Goal: Information Seeking & Learning: Learn about a topic

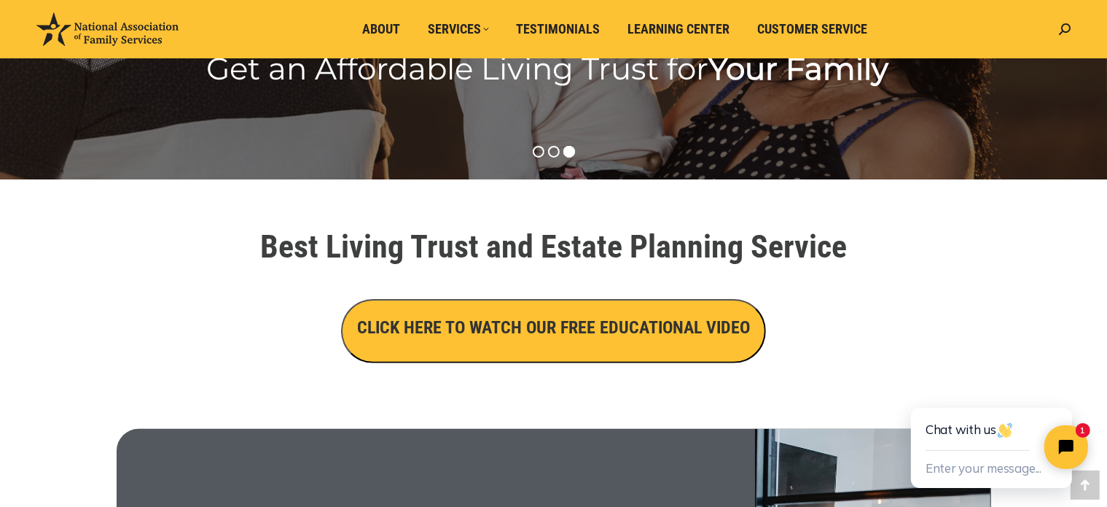
scroll to position [437, 0]
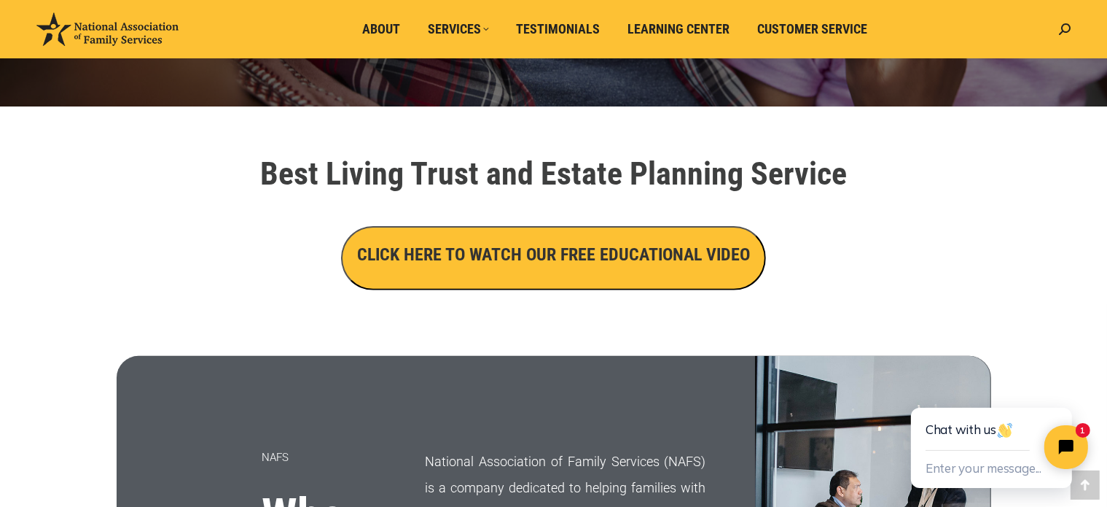
click at [580, 265] on h3 "CLICK HERE TO WATCH OUR FREE EDUCATIONAL VIDEO" at bounding box center [553, 254] width 393 height 25
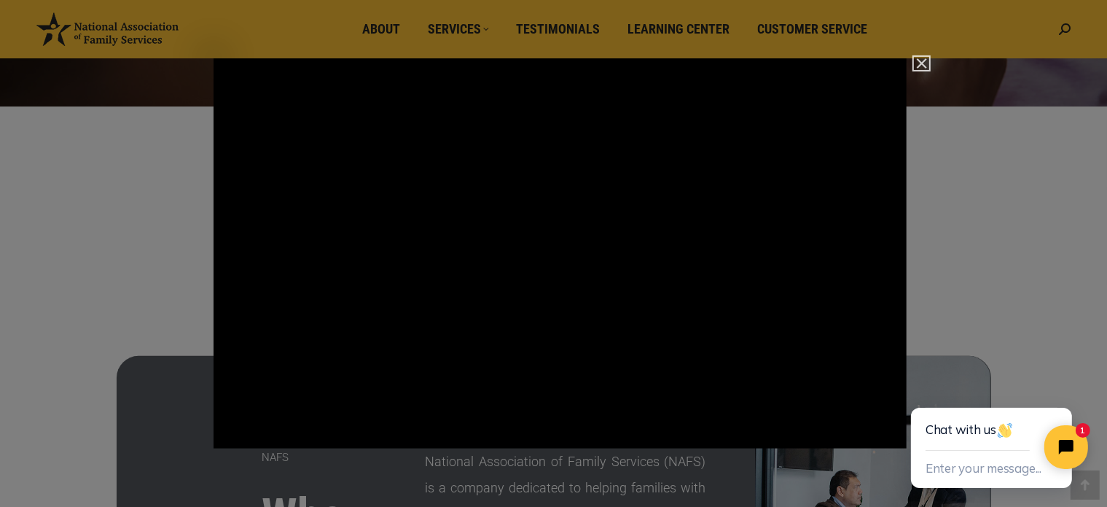
click at [924, 58] on button "Close" at bounding box center [921, 63] width 15 height 13
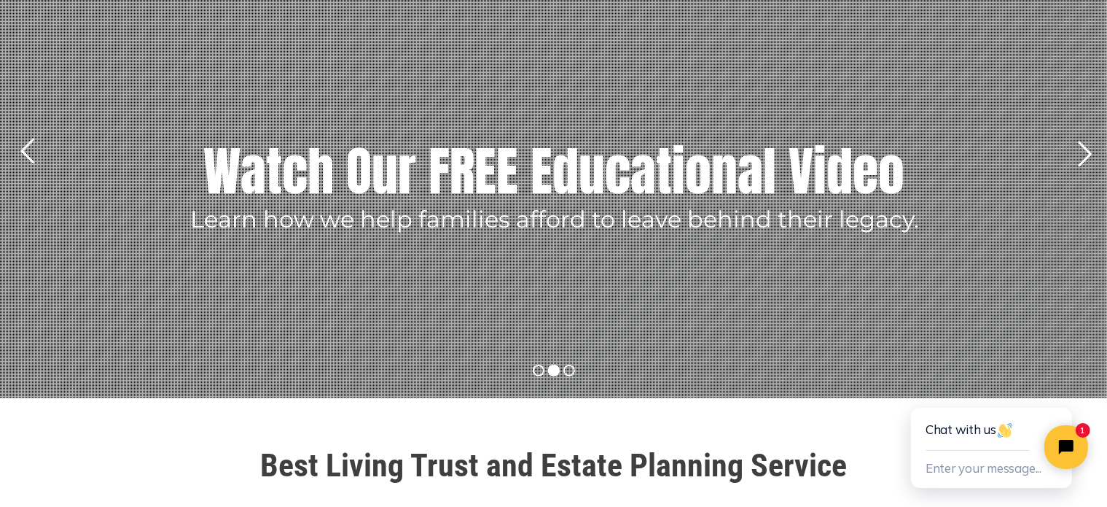
scroll to position [0, 0]
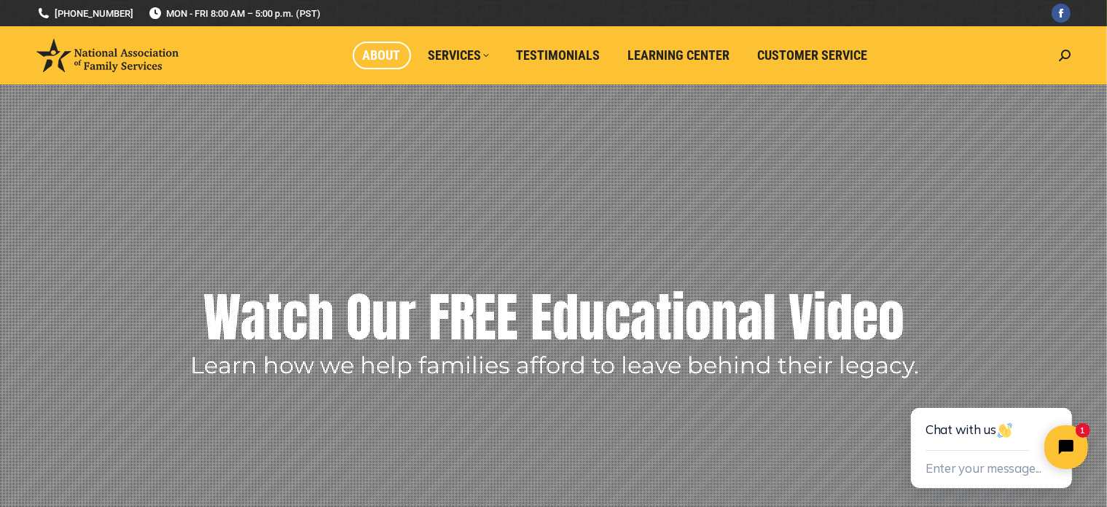
click at [378, 54] on span "About" at bounding box center [382, 55] width 38 height 16
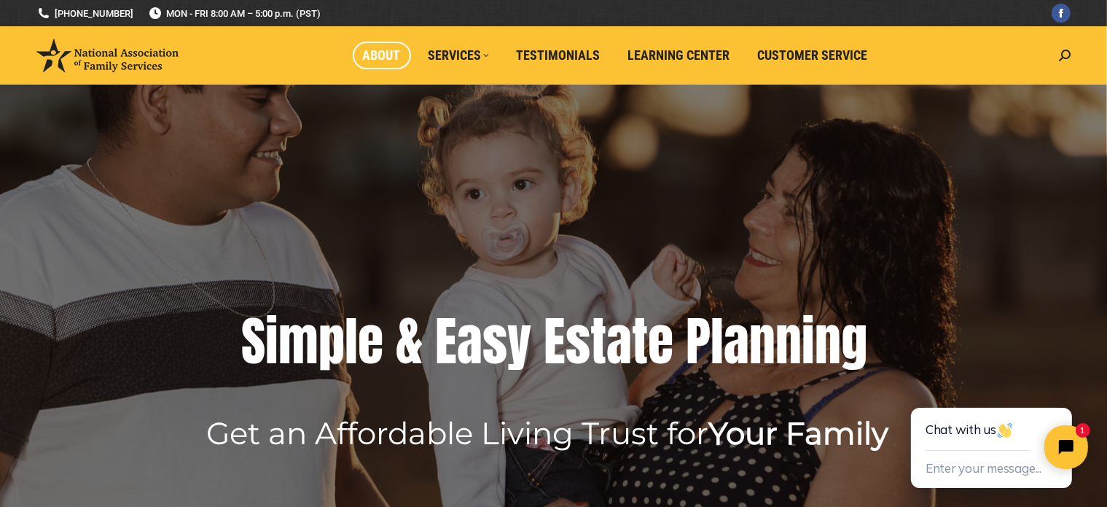
click at [379, 53] on span "About" at bounding box center [382, 55] width 38 height 16
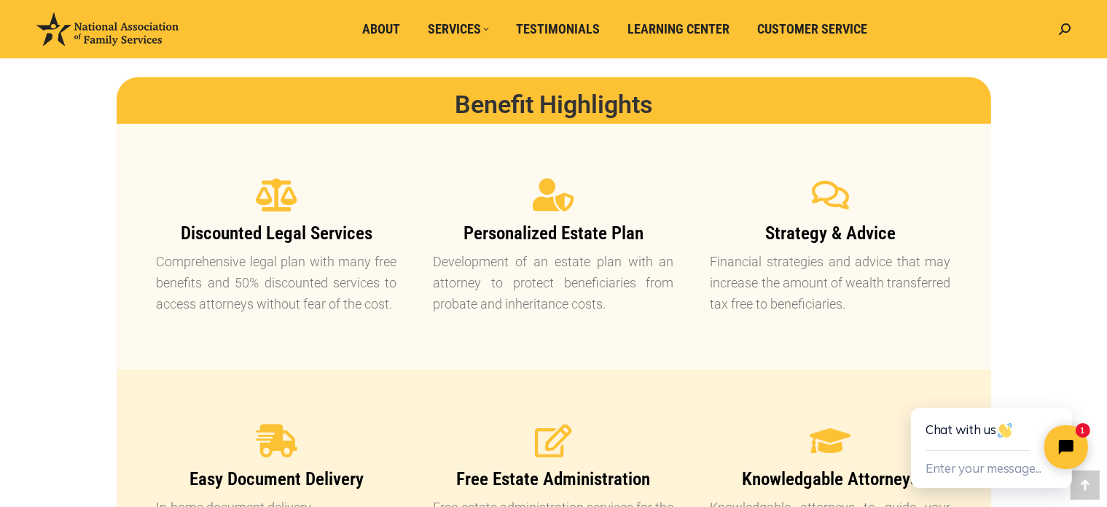
scroll to position [1312, 0]
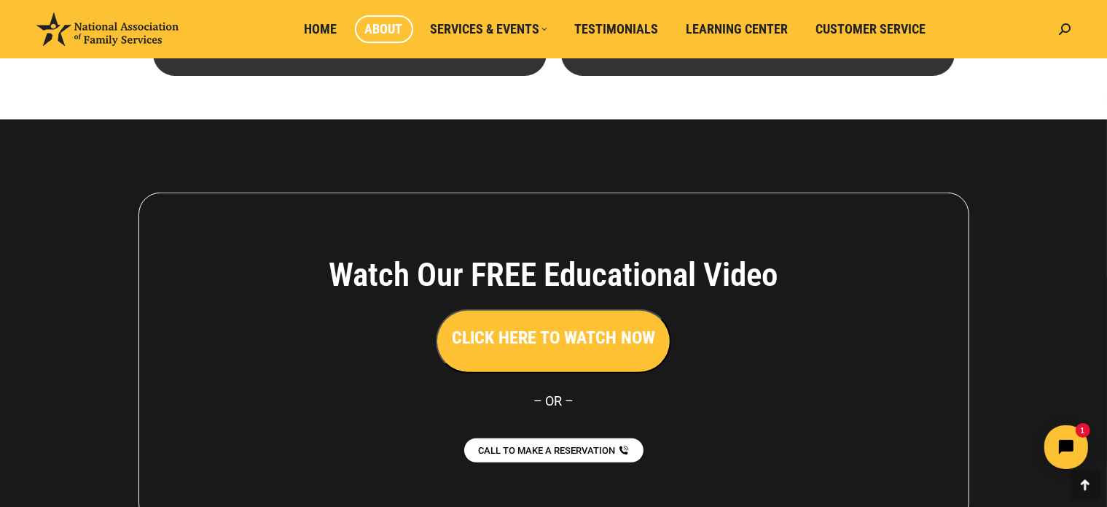
scroll to position [1159, 0]
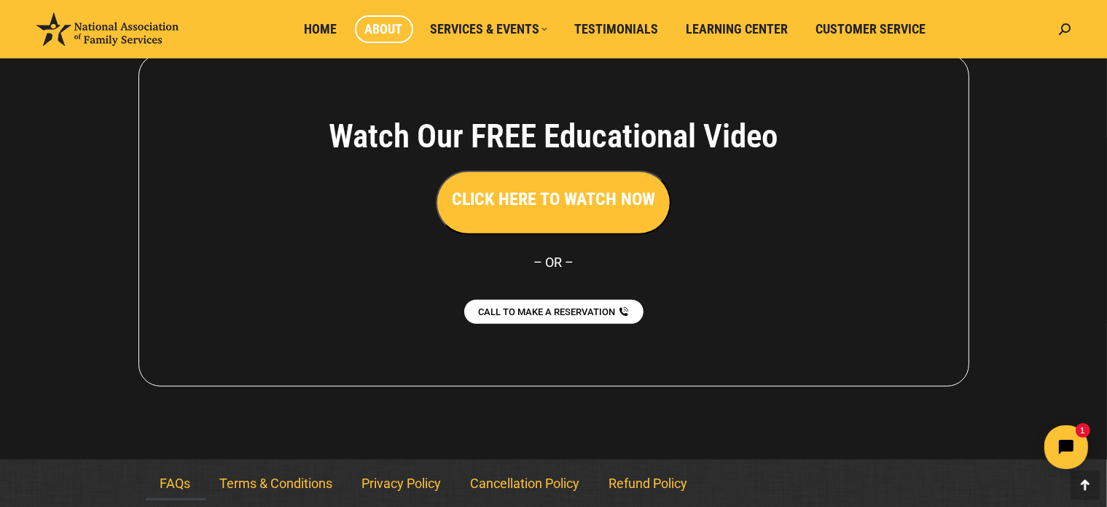
click at [178, 479] on link "FAQs" at bounding box center [176, 484] width 60 height 34
click at [179, 481] on link "FAQs" at bounding box center [176, 484] width 60 height 34
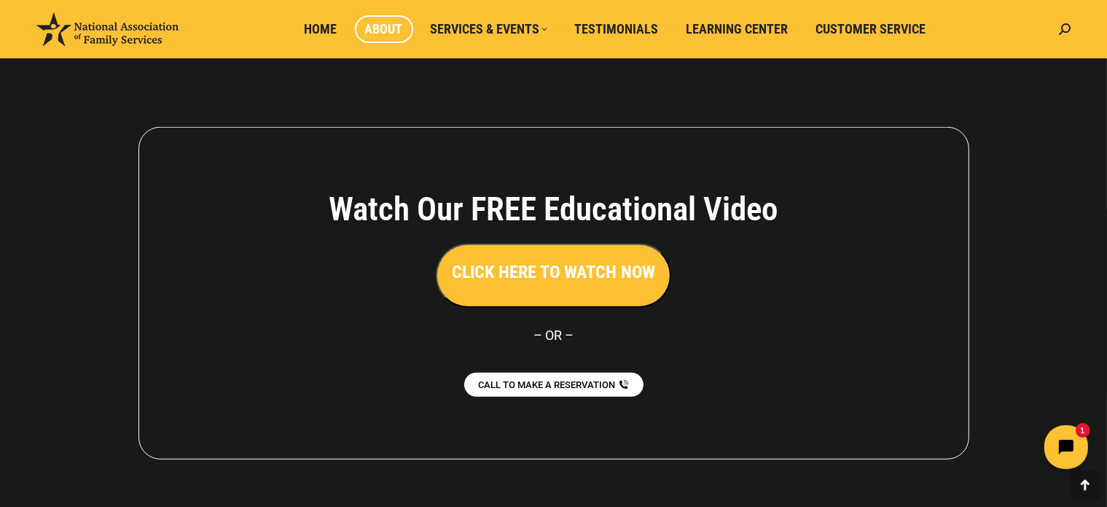
scroll to position [940, 0]
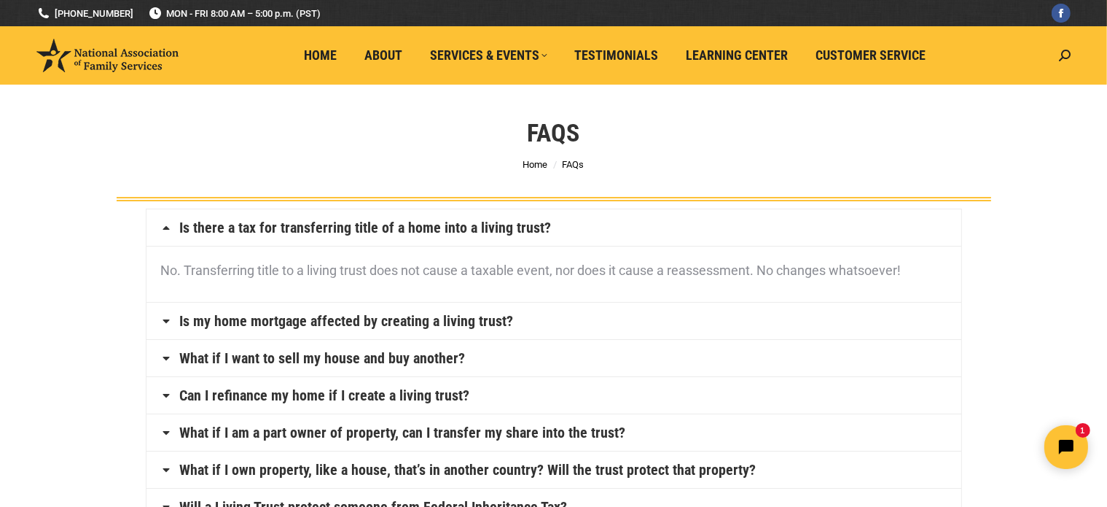
scroll to position [73, 0]
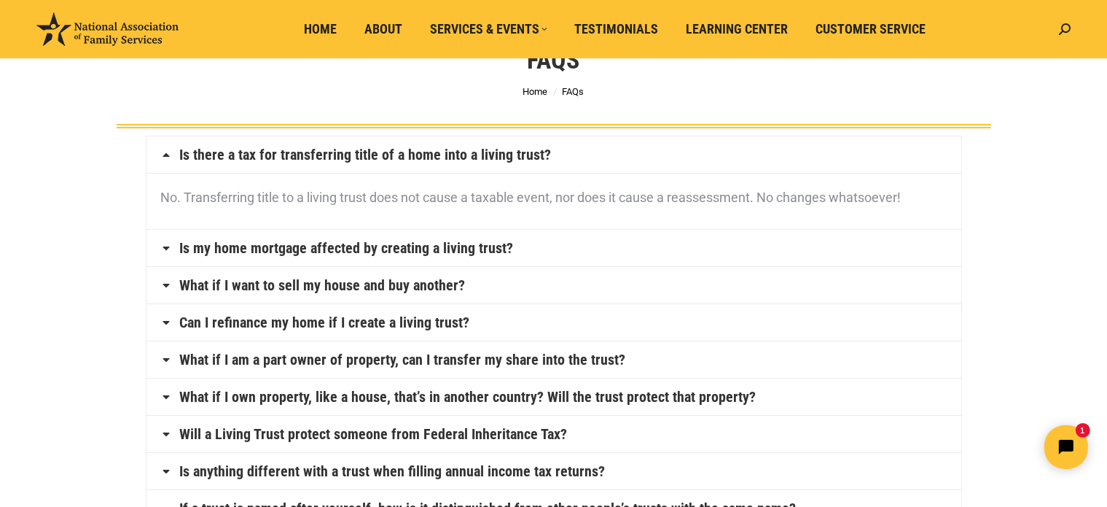
click at [171, 248] on icon at bounding box center [167, 248] width 12 height 12
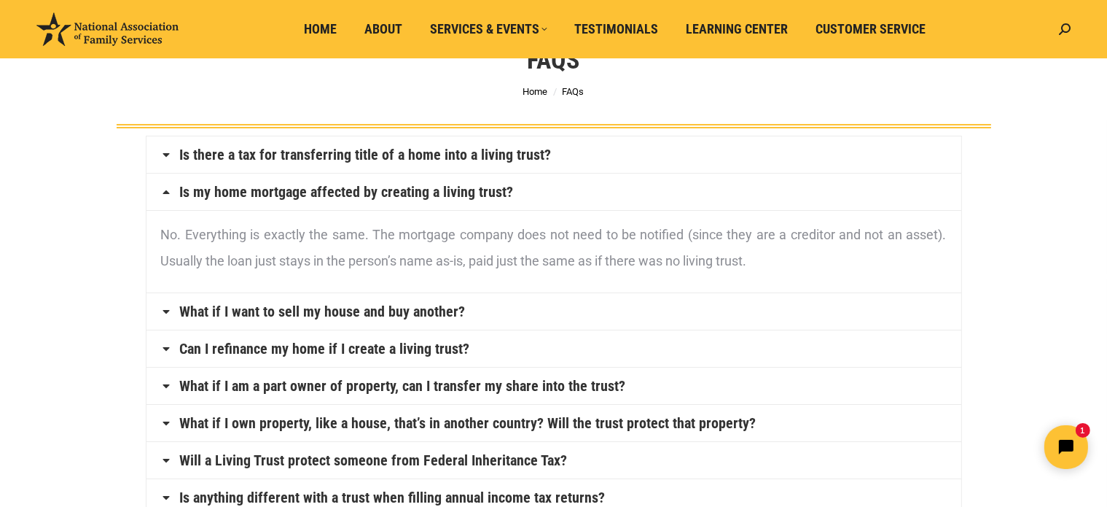
click at [166, 189] on icon at bounding box center [167, 192] width 12 height 12
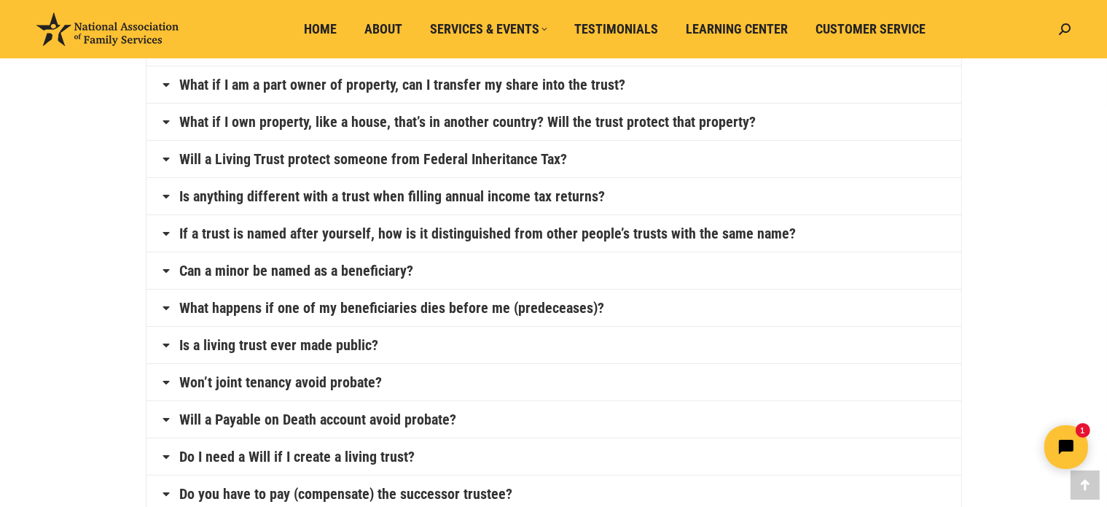
scroll to position [0, 0]
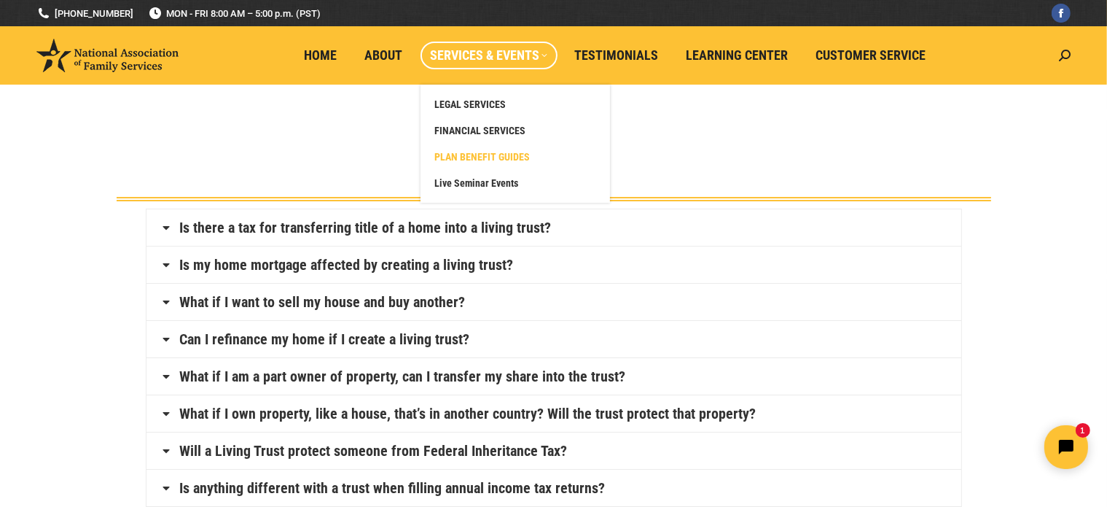
click at [503, 153] on span "PLAN BENEFIT GUIDES" at bounding box center [483, 156] width 96 height 13
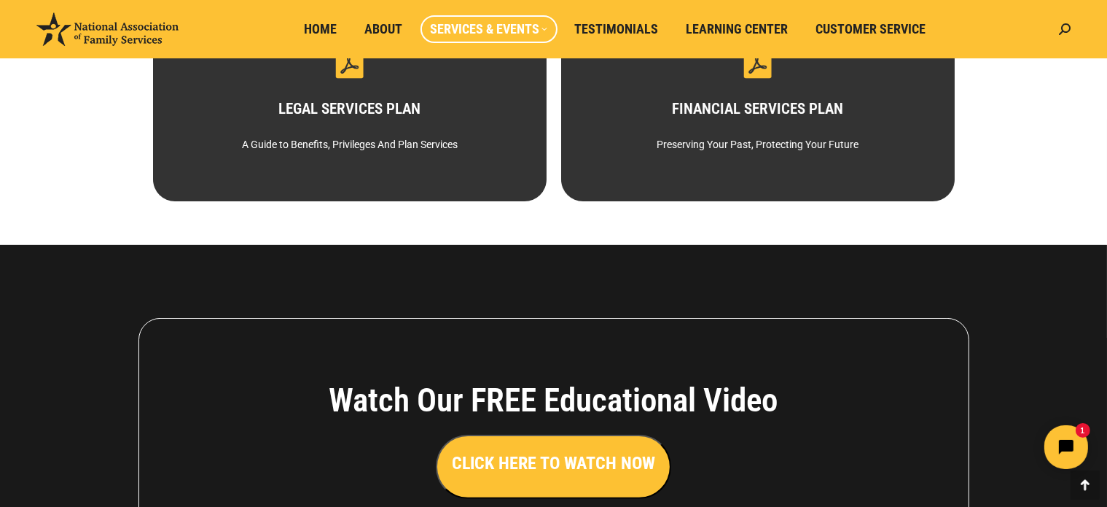
scroll to position [146, 0]
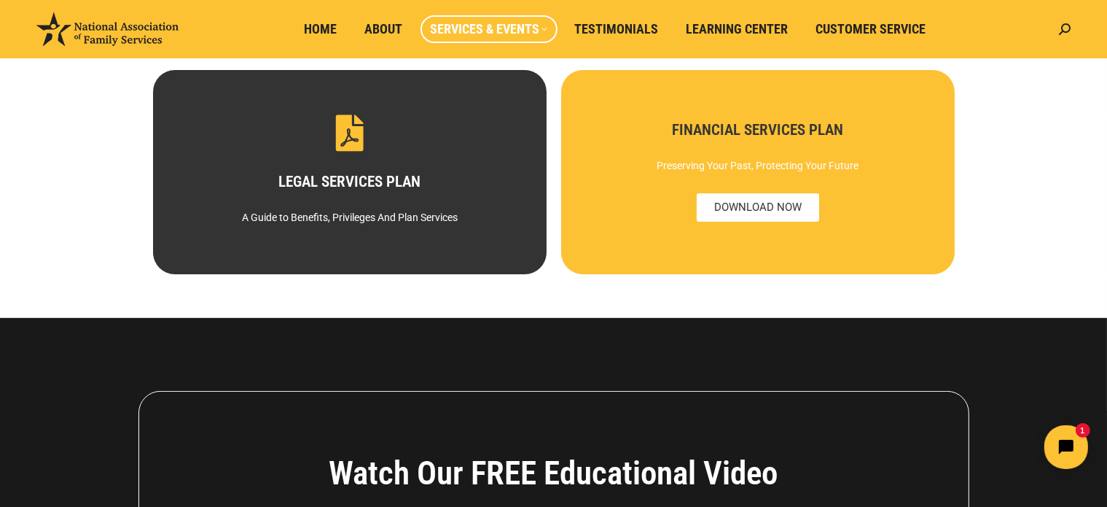
click at [636, 157] on div "Preserving Your Past, Protecting Your Future" at bounding box center [757, 165] width 343 height 26
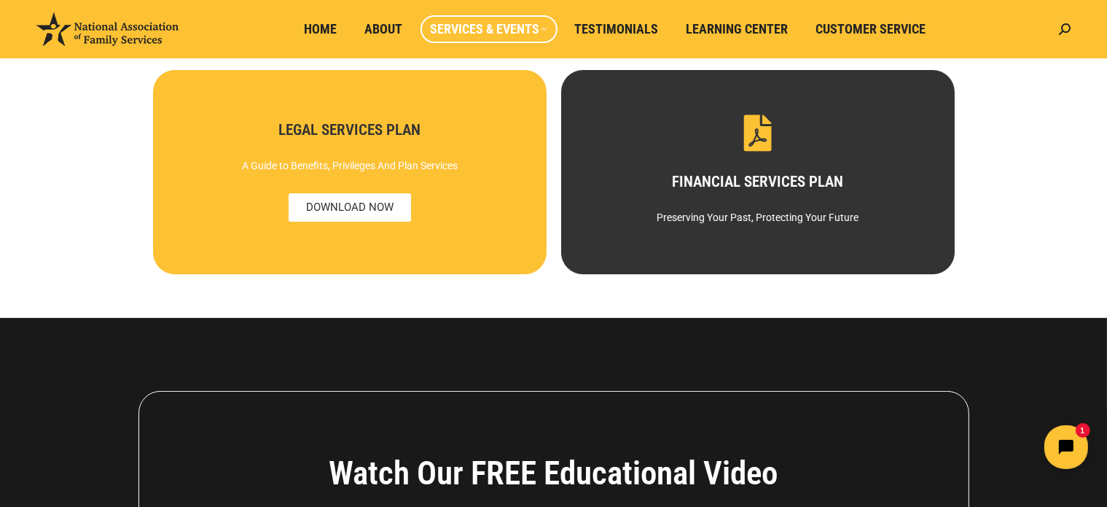
click at [223, 132] on h3 "LEGAL SERVICES PLAN" at bounding box center [349, 129] width 343 height 15
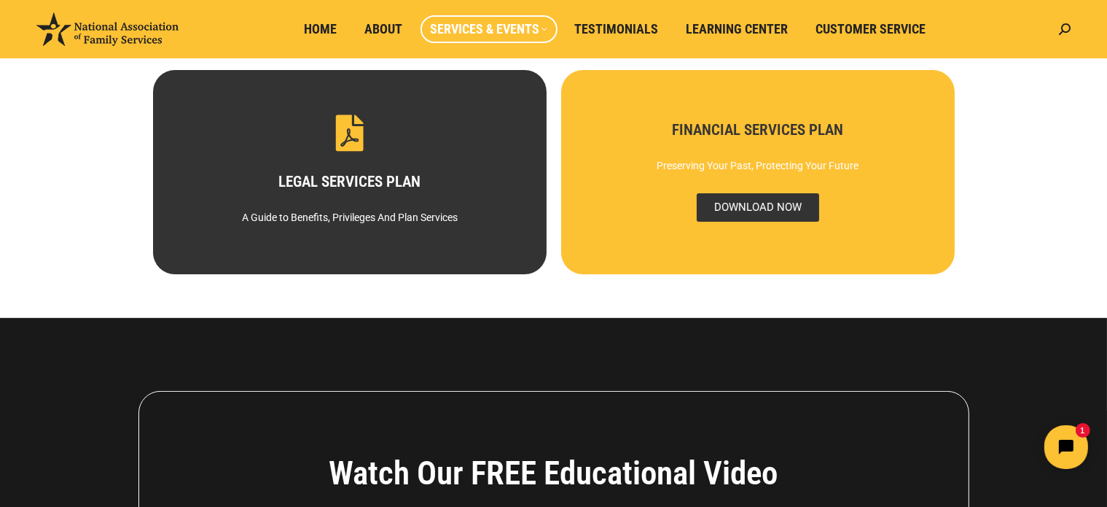
click at [755, 211] on span "DOWNLOAD NOW" at bounding box center [757, 207] width 122 height 28
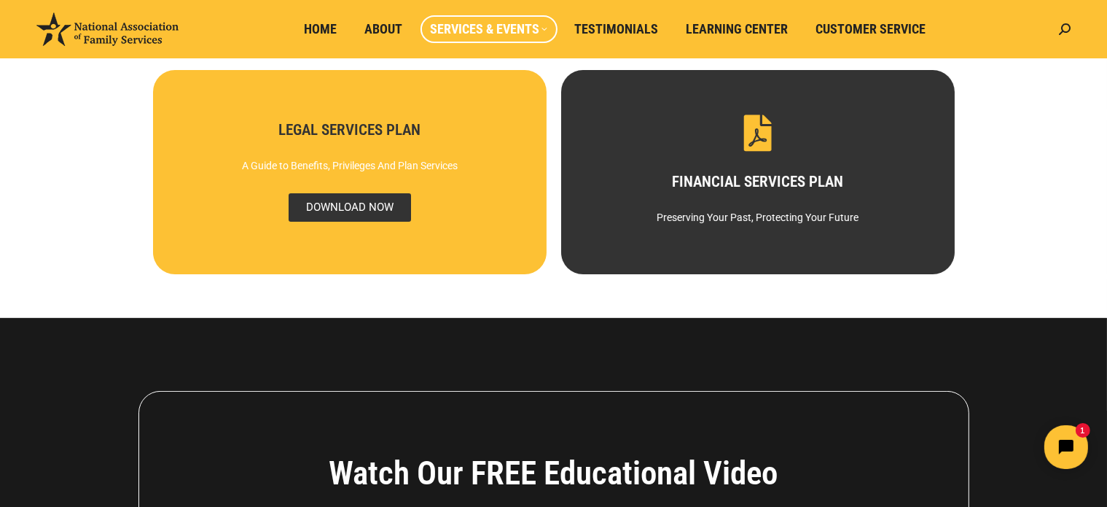
click at [366, 206] on span "DOWNLOAD NOW" at bounding box center [349, 207] width 122 height 28
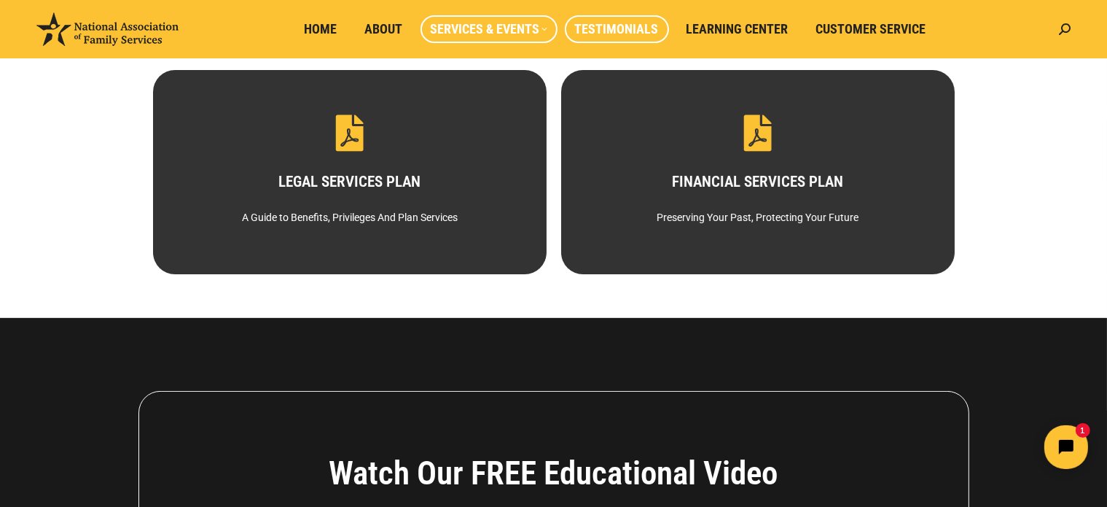
click at [596, 31] on span "Testimonials" at bounding box center [617, 29] width 84 height 16
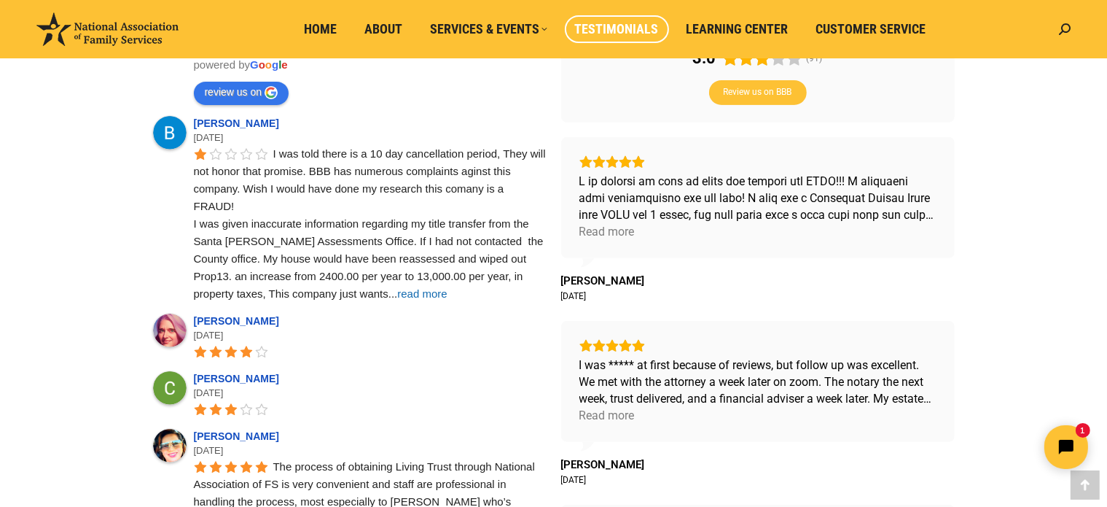
scroll to position [510, 0]
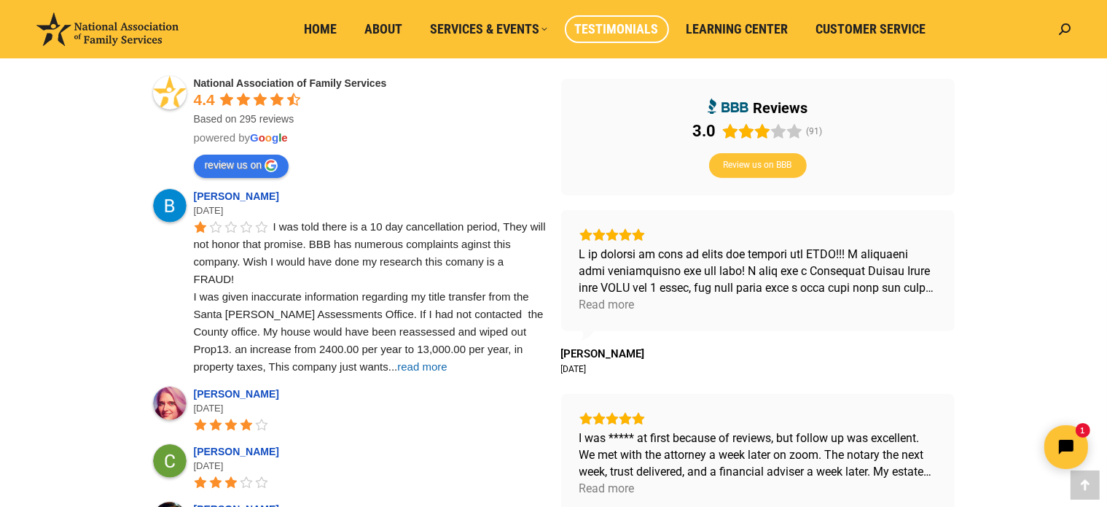
click at [397, 367] on span "read more" at bounding box center [422, 366] width 50 height 12
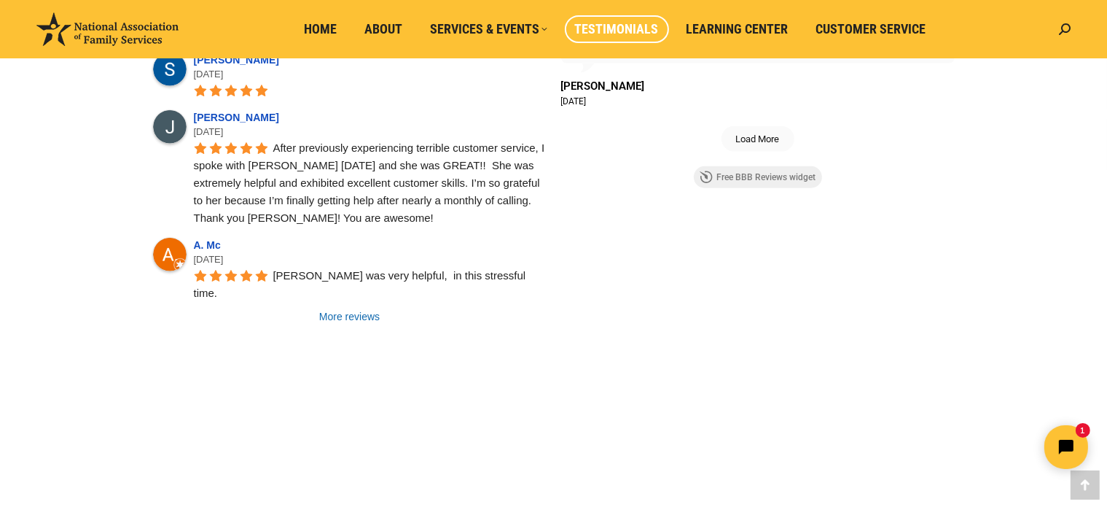
scroll to position [1166, 0]
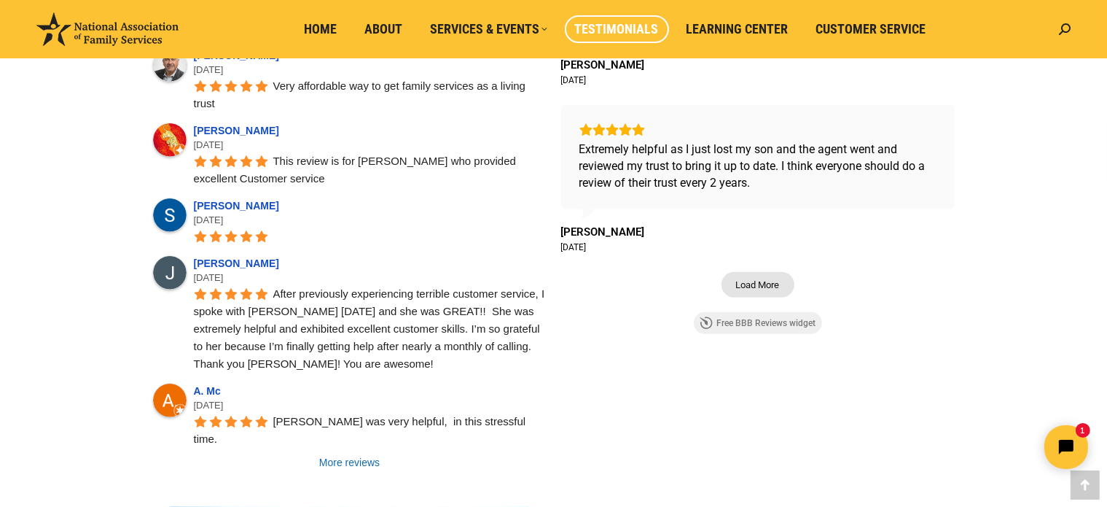
click at [752, 284] on span "Load More" at bounding box center [758, 284] width 44 height 12
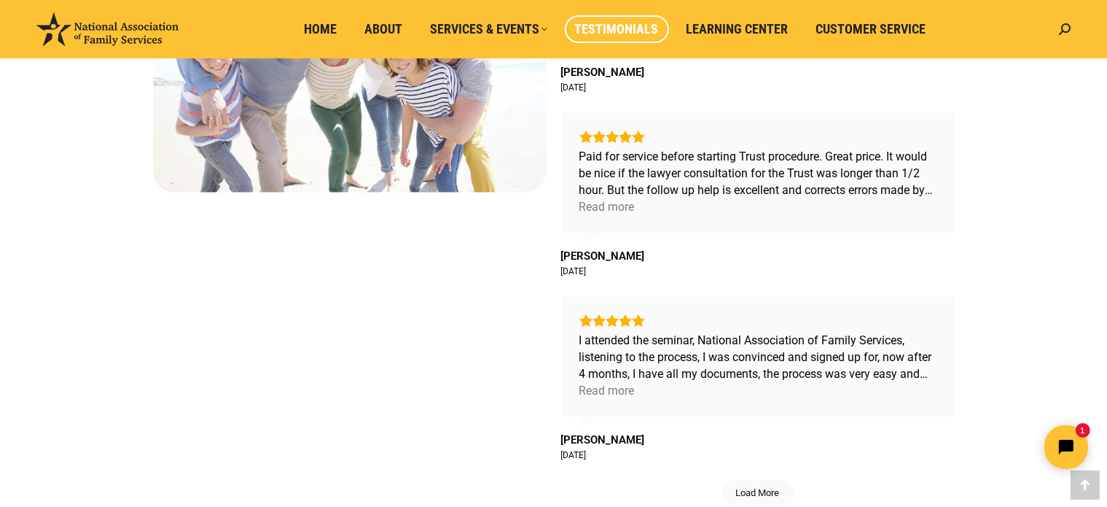
scroll to position [1750, 0]
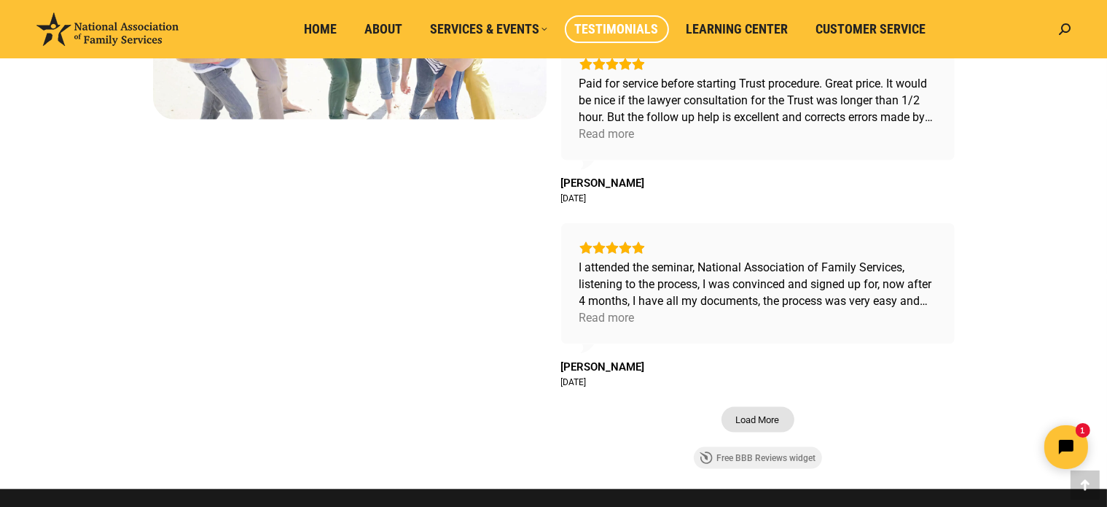
click at [747, 413] on span "Load More" at bounding box center [758, 419] width 44 height 12
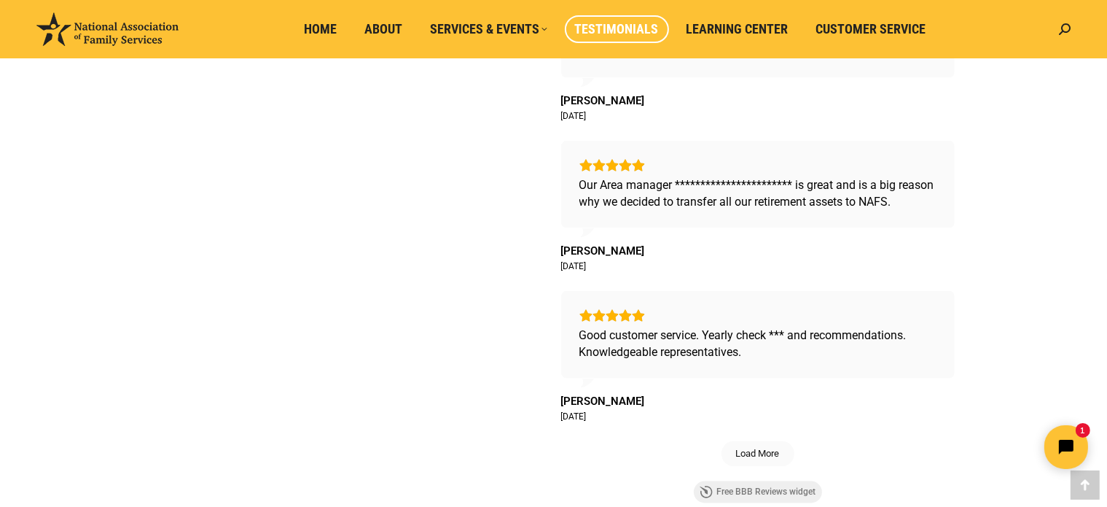
scroll to position [2479, 0]
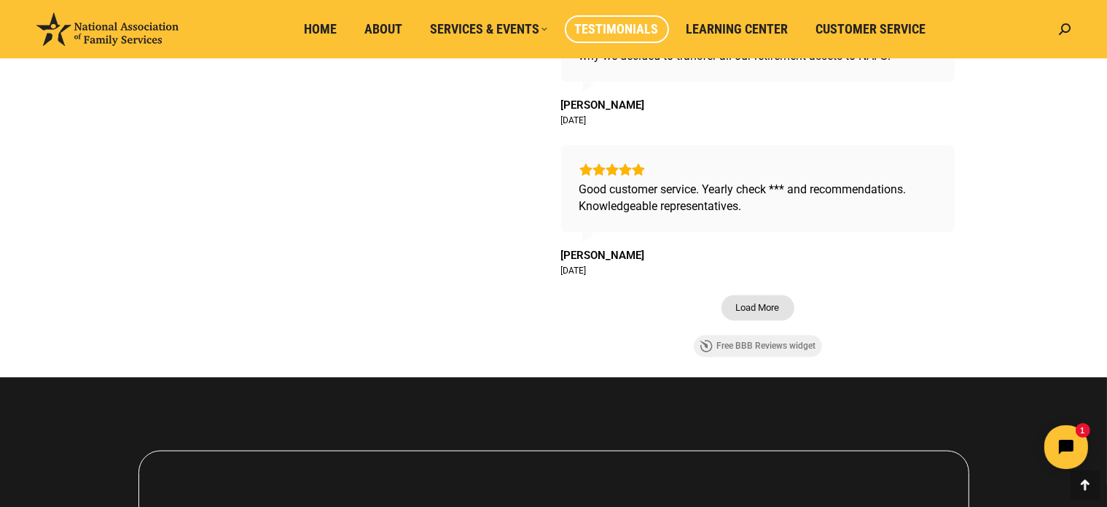
click at [752, 302] on span "Load More" at bounding box center [758, 308] width 44 height 12
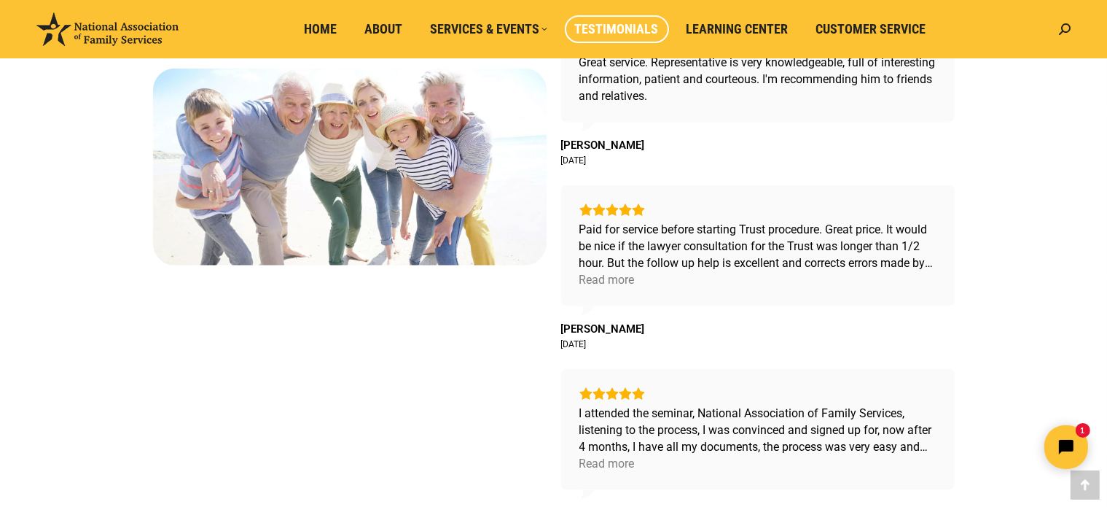
scroll to position [1166, 0]
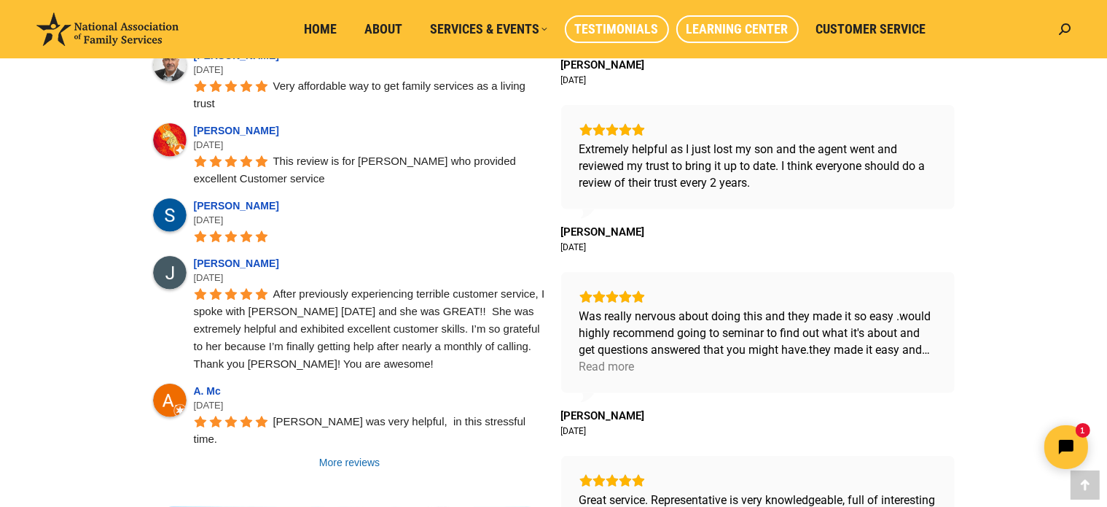
click at [714, 21] on span "Learning Center" at bounding box center [738, 29] width 102 height 16
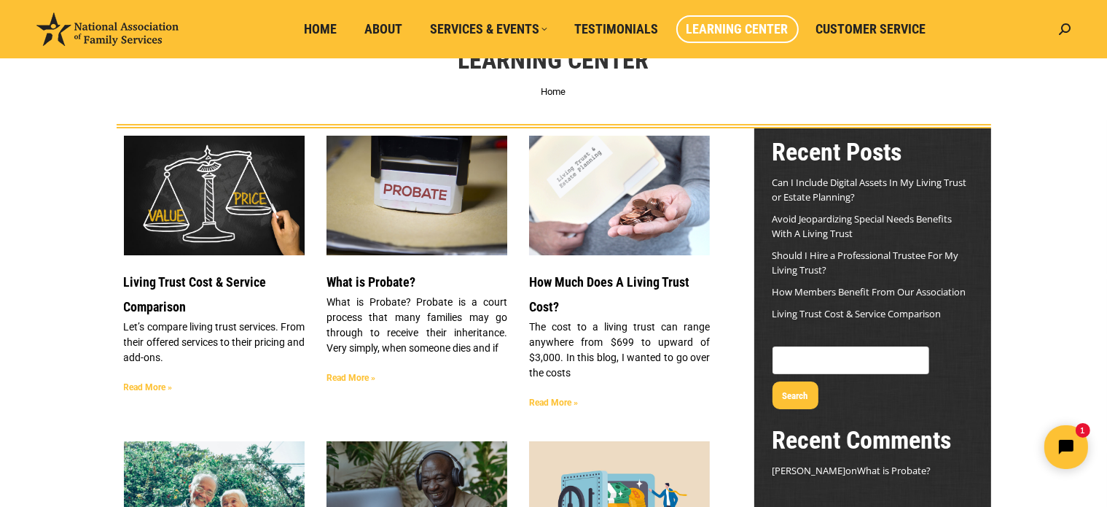
scroll to position [146, 0]
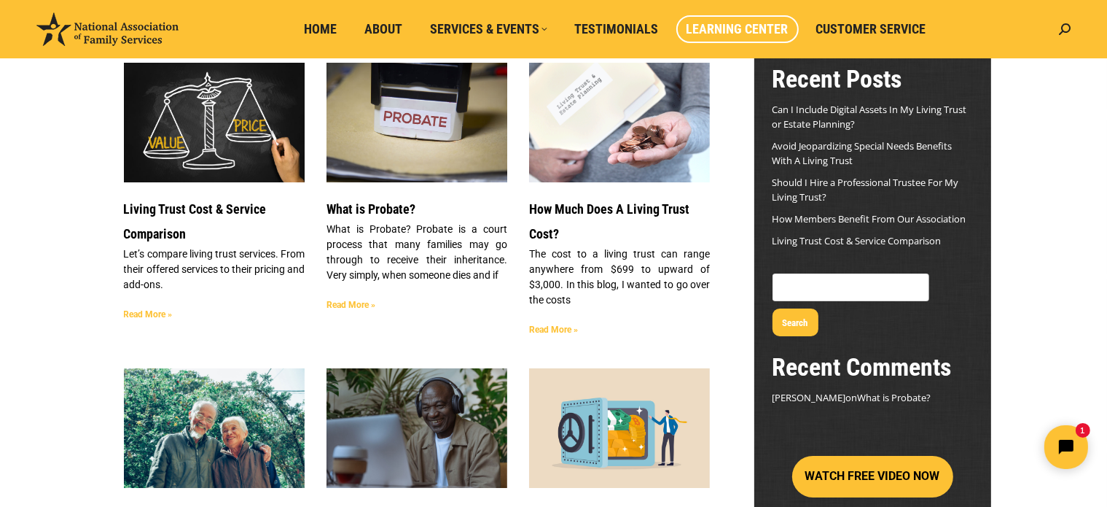
click at [818, 219] on link "How Members Benefit From Our Association" at bounding box center [870, 218] width 194 height 13
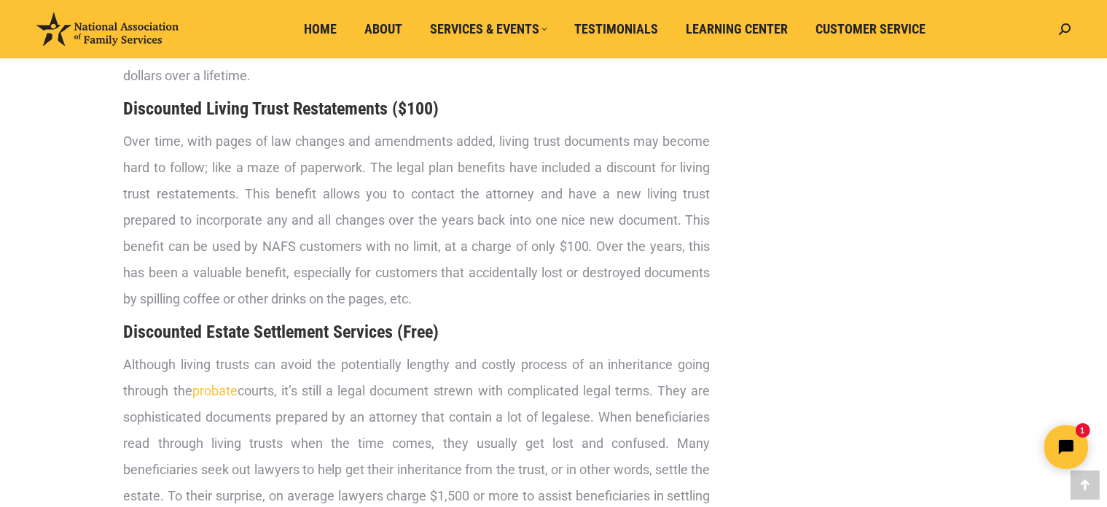
scroll to position [1458, 0]
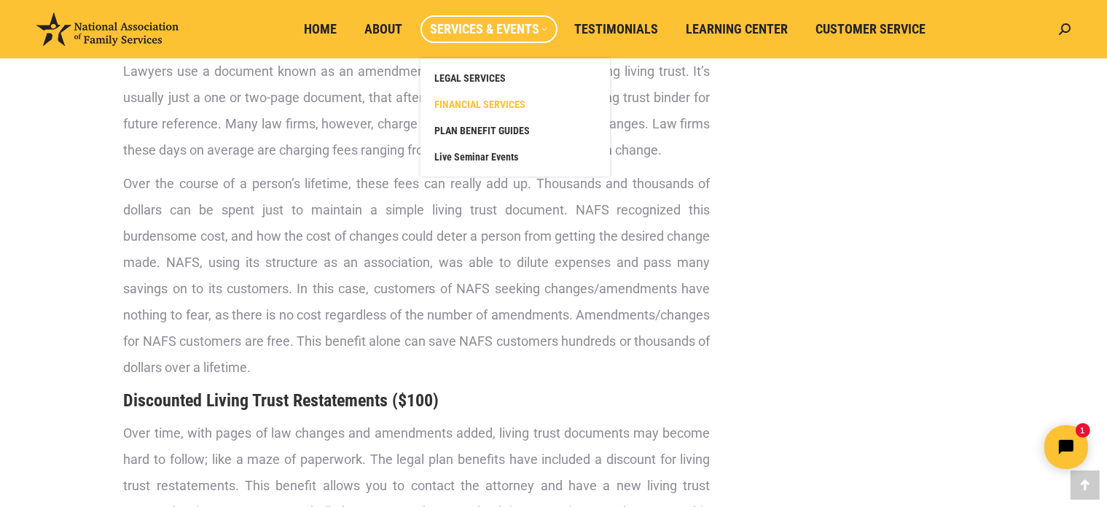
click at [483, 106] on span "FINANCIAL SERVICES" at bounding box center [480, 104] width 91 height 13
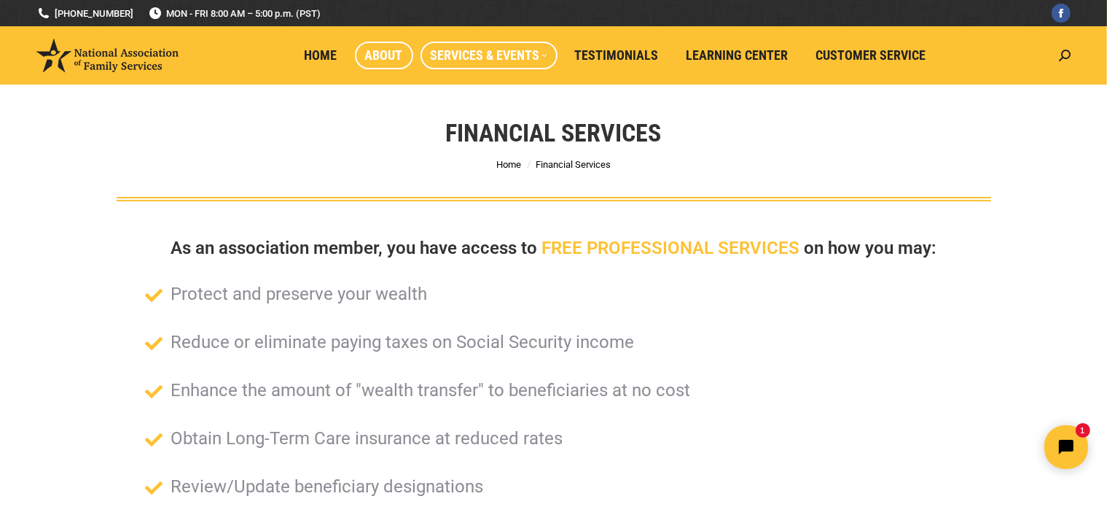
click at [389, 58] on span "About" at bounding box center [384, 55] width 38 height 16
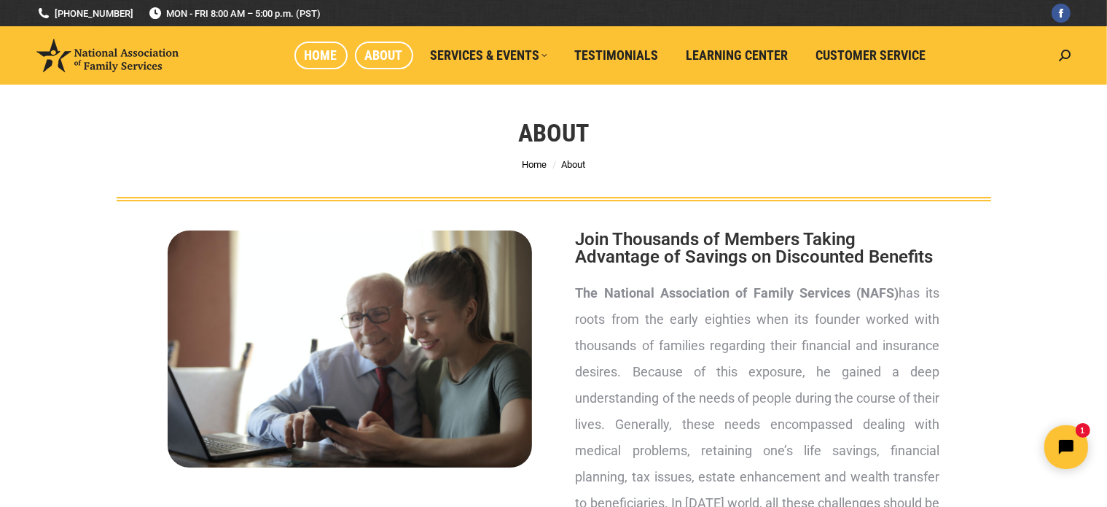
click at [316, 56] on span "Home" at bounding box center [321, 55] width 33 height 16
click at [327, 55] on span "Home" at bounding box center [321, 55] width 33 height 16
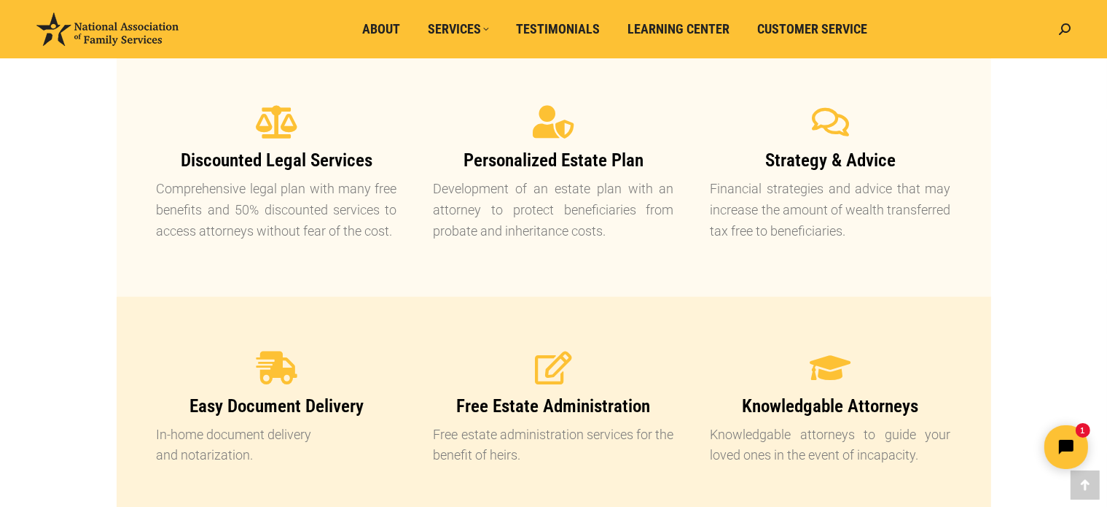
scroll to position [875, 0]
